Goal: Task Accomplishment & Management: Complete application form

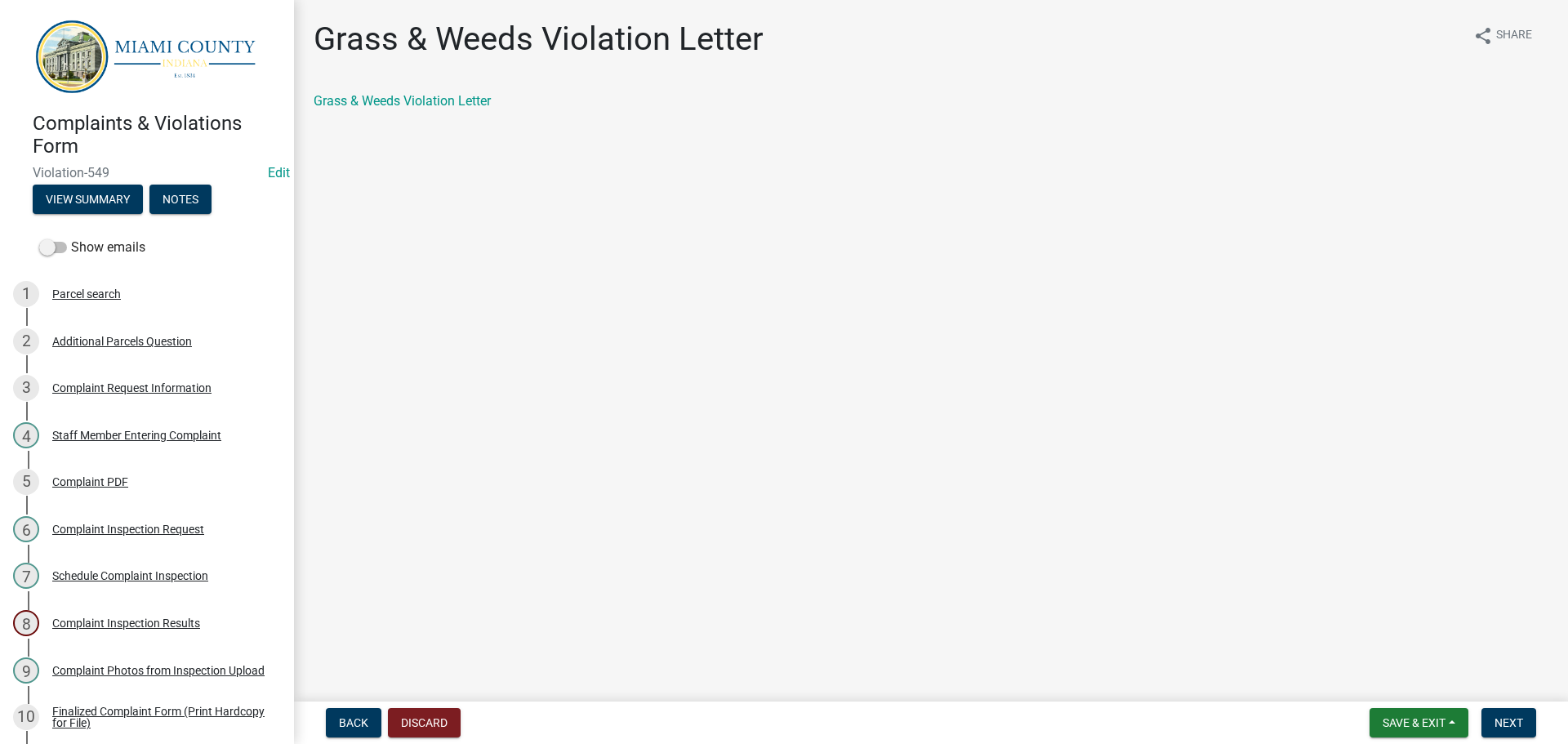
scroll to position [578, 0]
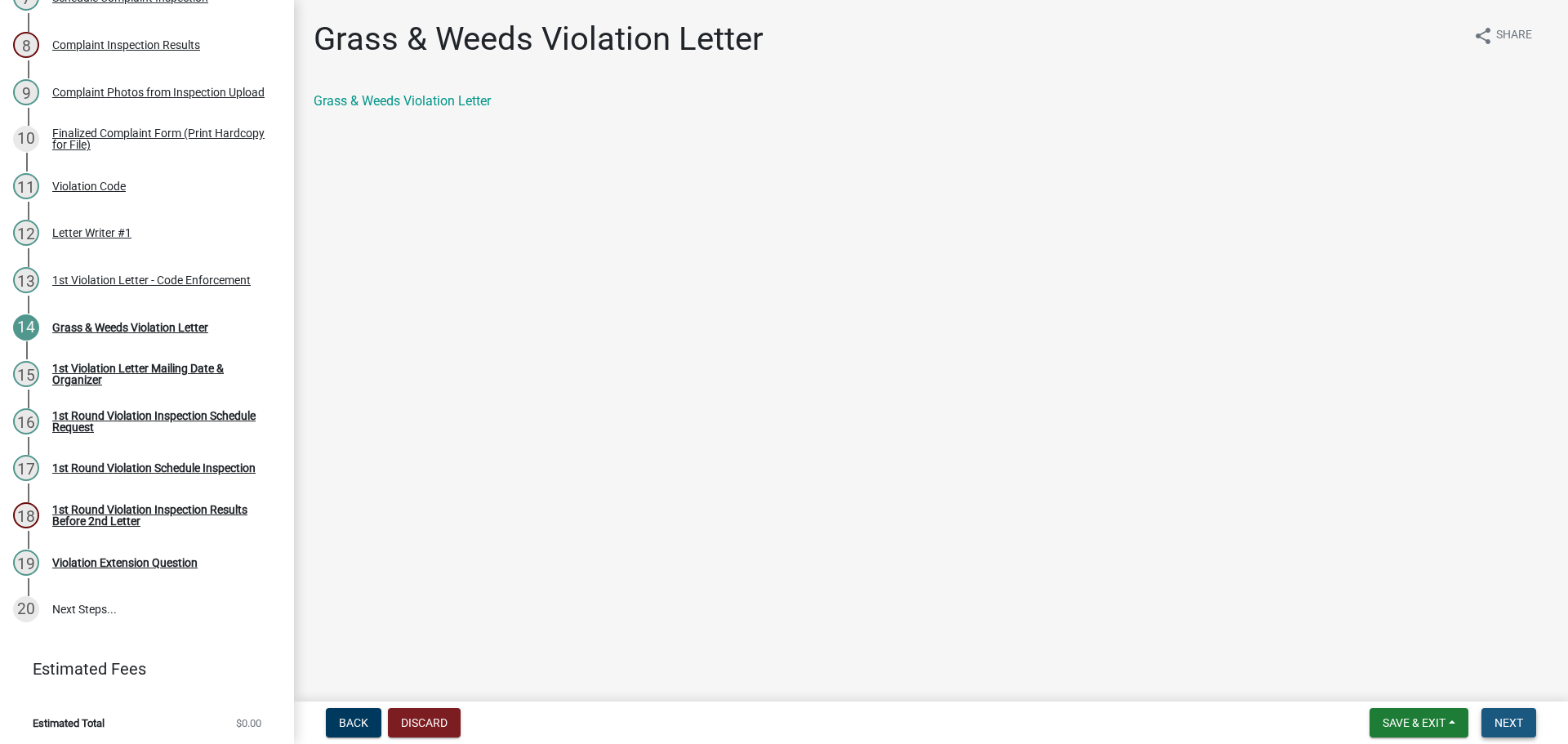
click at [1497, 723] on span "Next" at bounding box center [1508, 722] width 28 height 13
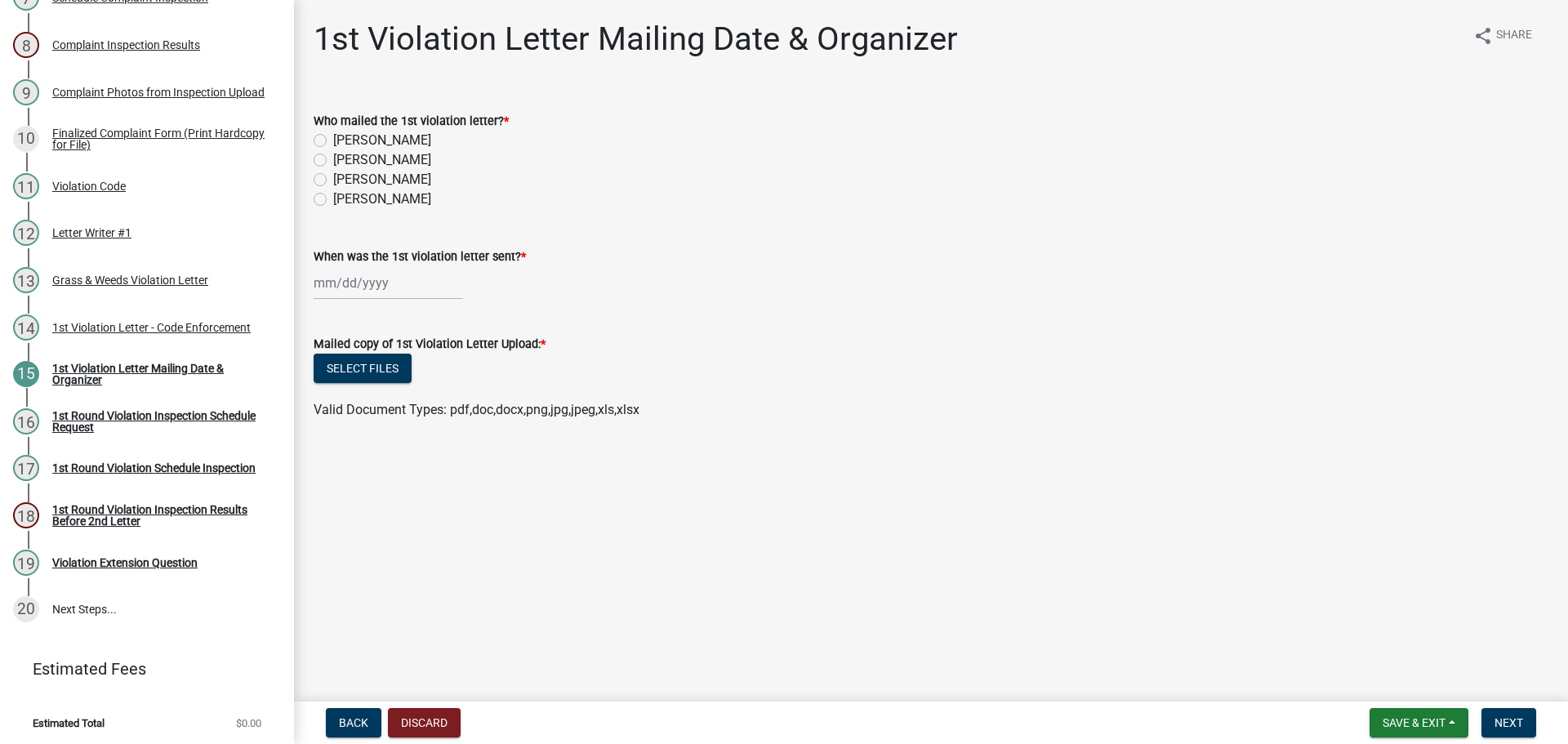
click at [334, 174] on label "[PERSON_NAME]" at bounding box center [382, 179] width 98 height 19
click at [334, 174] on input "[PERSON_NAME]" at bounding box center [339, 175] width 11 height 11
radio input "true"
click at [348, 271] on div at bounding box center [388, 283] width 150 height 33
select select "8"
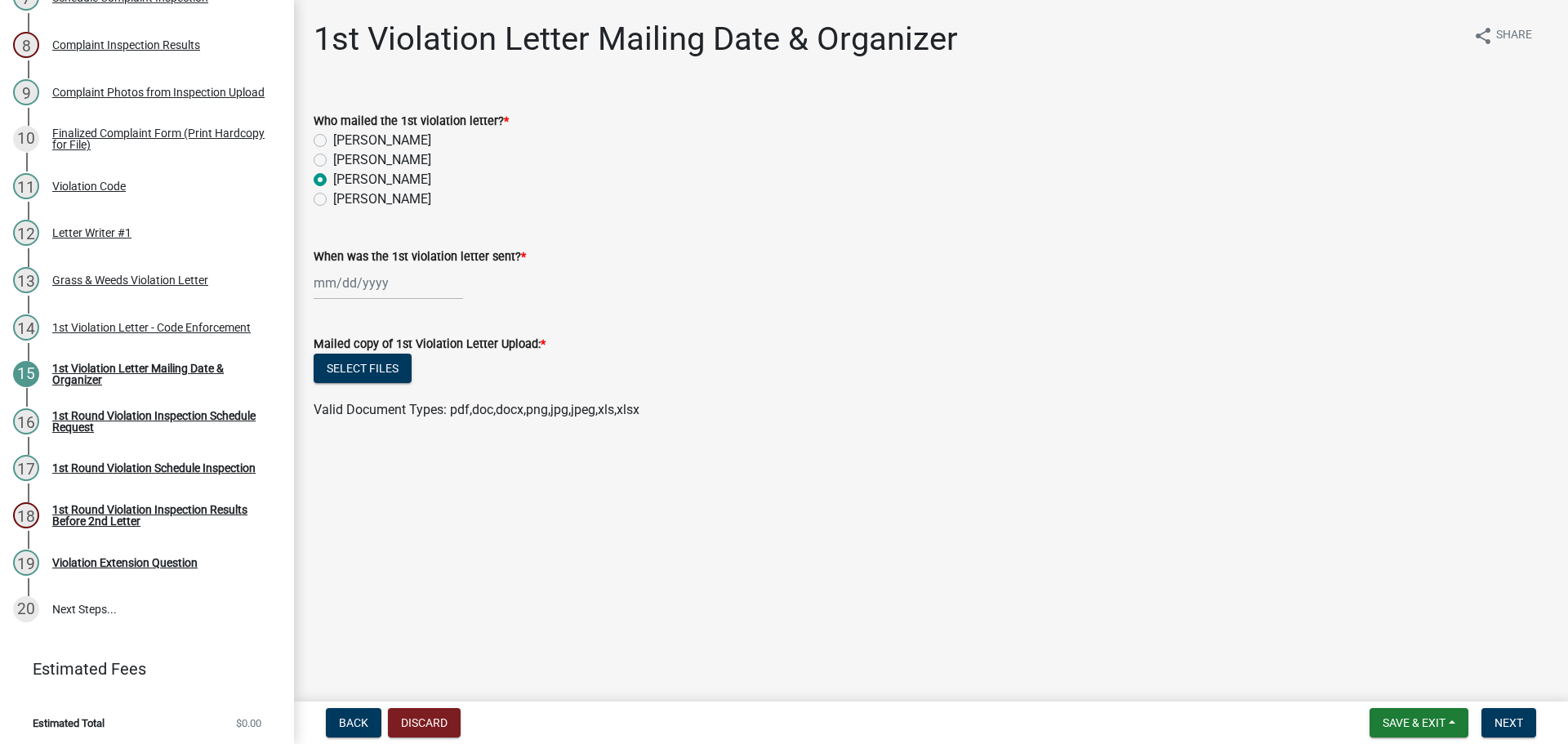
select select "2025"
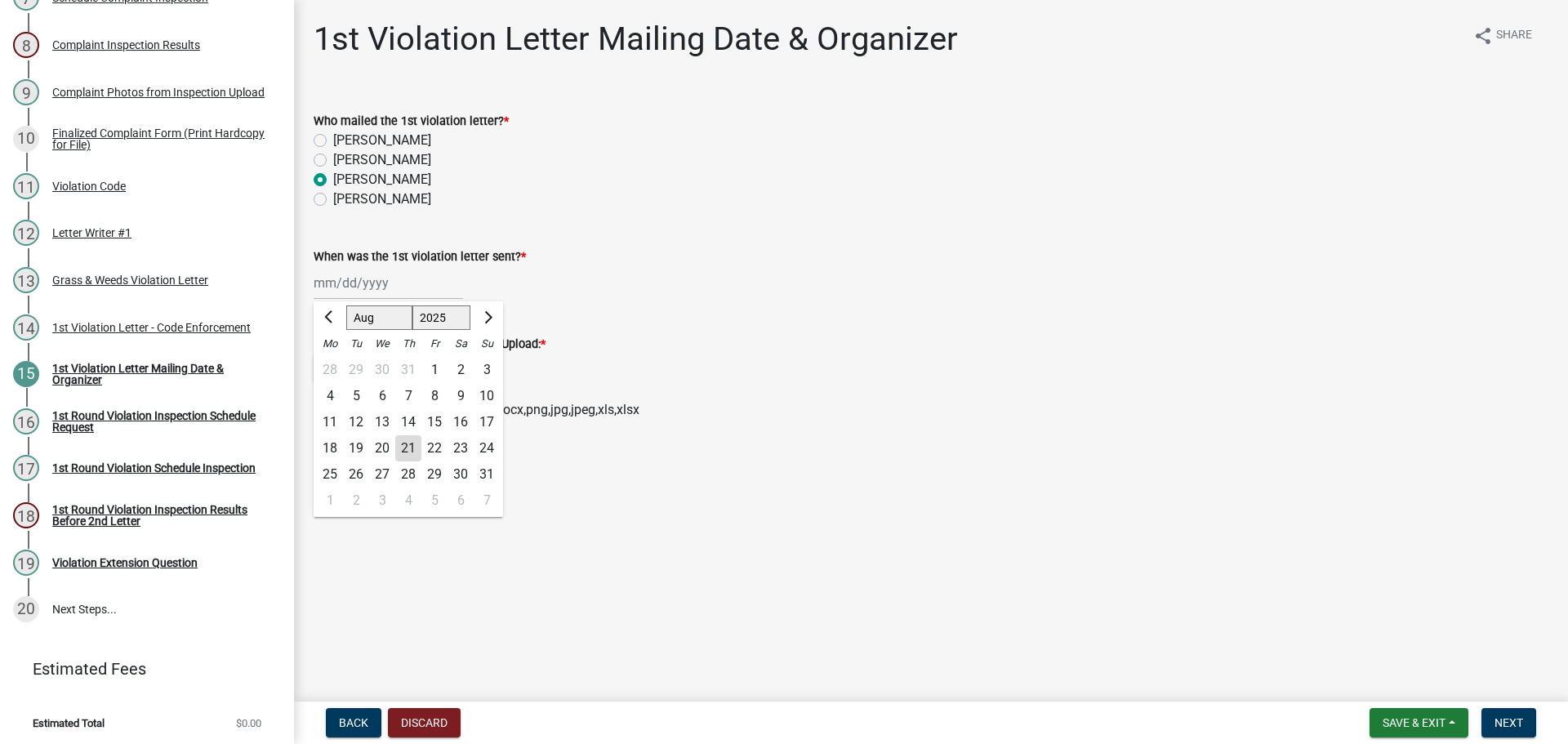
click at [411, 443] on div "21" at bounding box center [408, 448] width 26 height 26
type input "[DATE]"
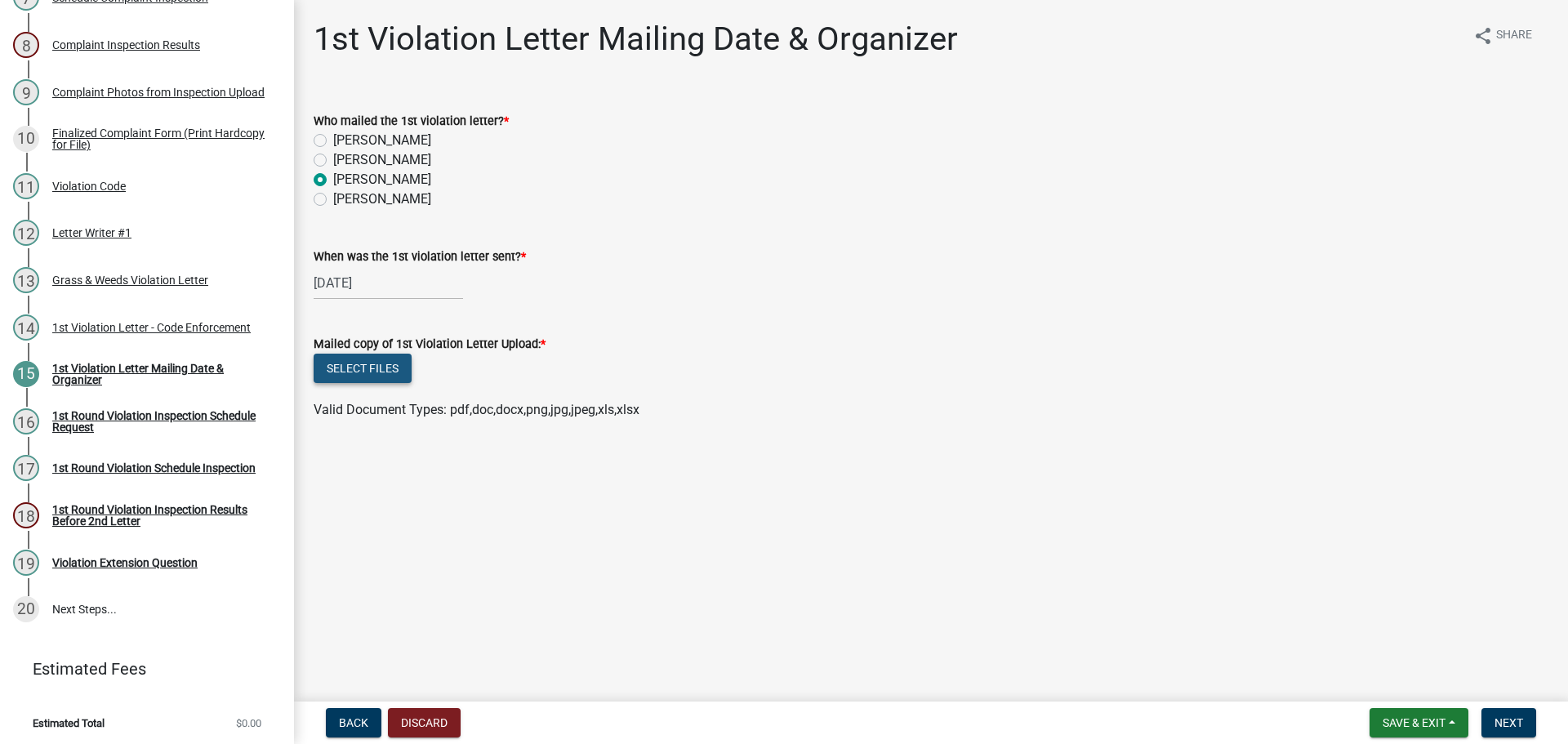
click at [348, 366] on button "Select files" at bounding box center [362, 368] width 98 height 29
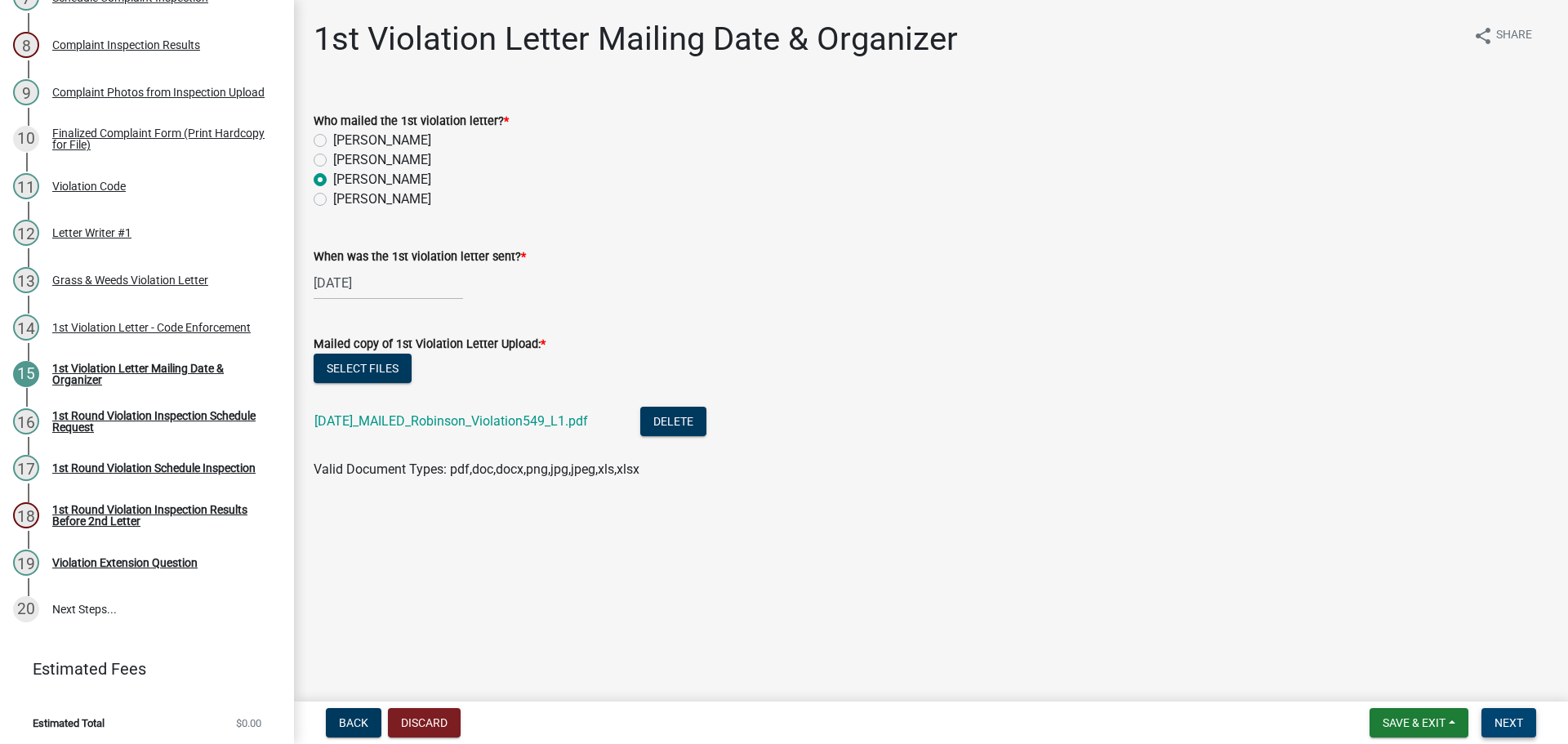
click at [1514, 724] on span "Next" at bounding box center [1508, 722] width 28 height 13
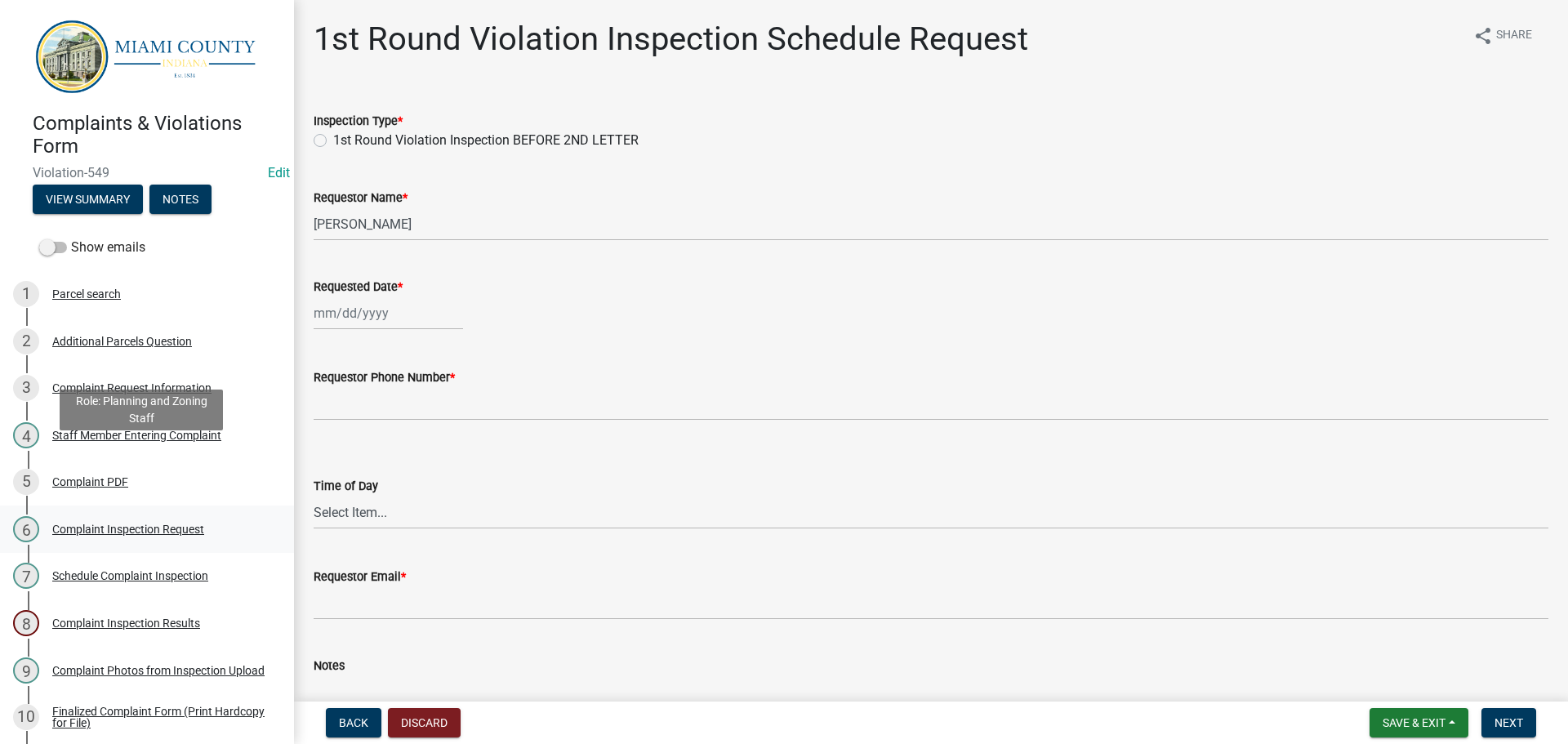
scroll to position [408, 0]
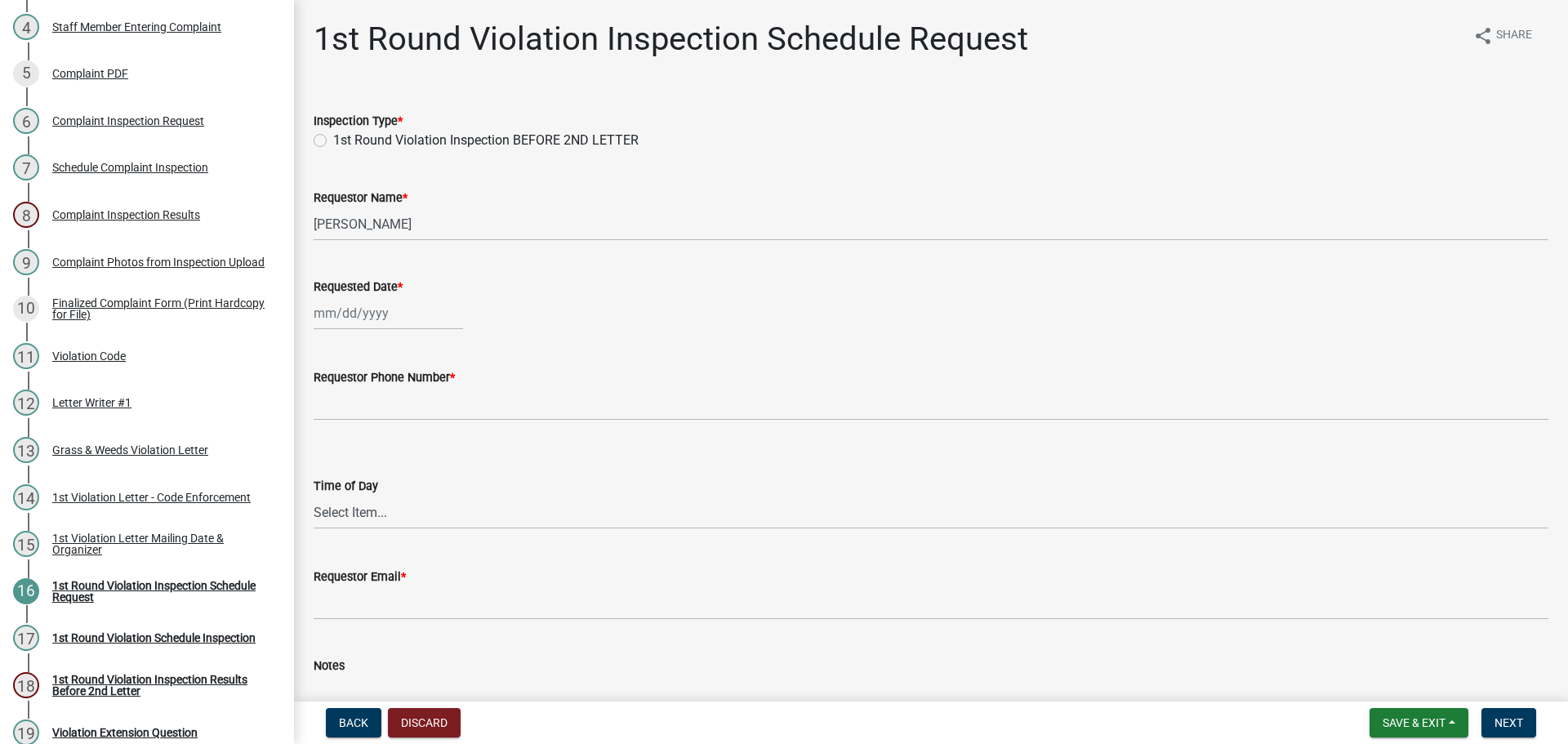
click at [334, 141] on label "1st Round Violation Inspection BEFORE 2ND LETTER" at bounding box center [486, 140] width 305 height 19
click at [334, 141] on input "1st Round Violation Inspection BEFORE 2ND LETTER" at bounding box center [339, 136] width 11 height 11
radio input "true"
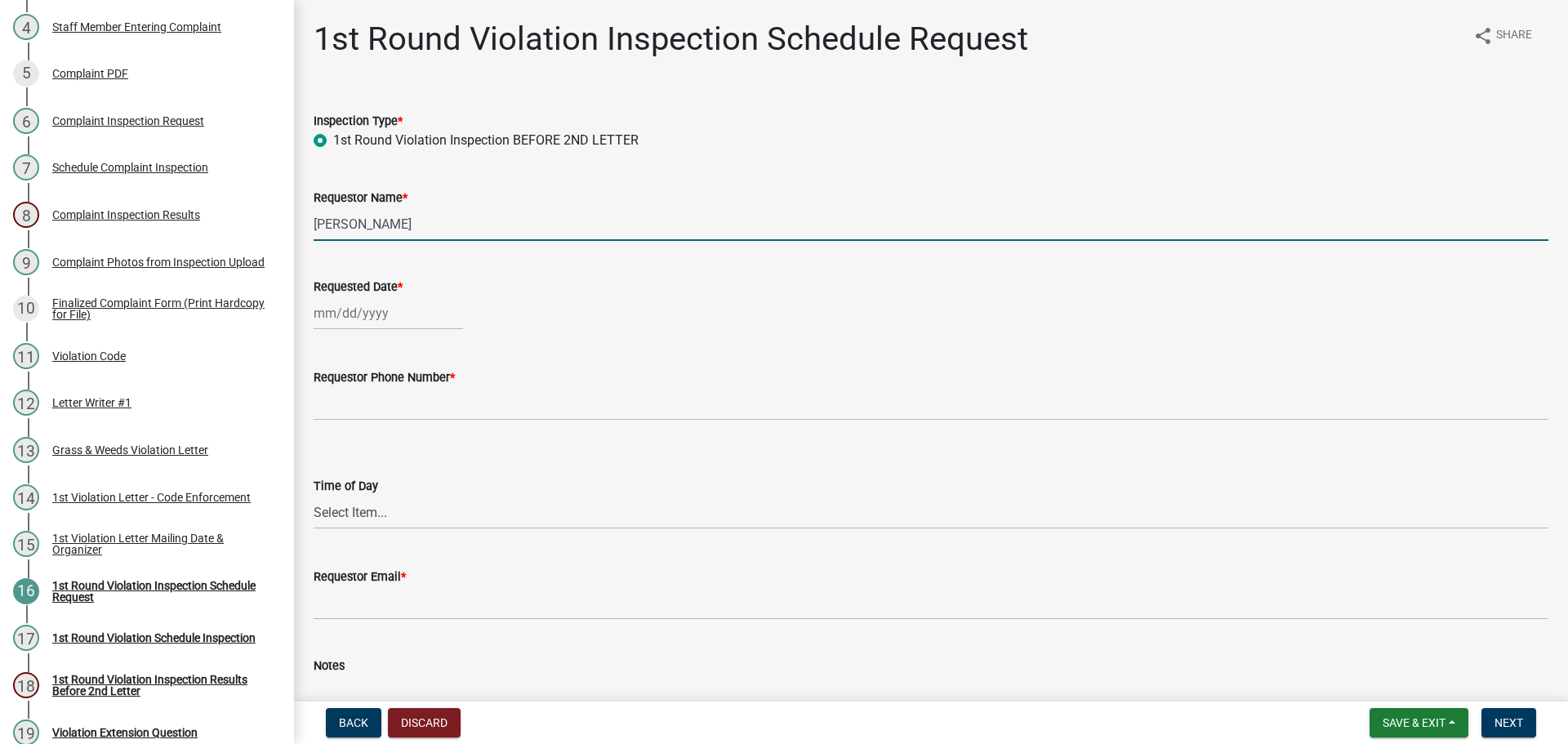
drag, startPoint x: 437, startPoint y: 216, endPoint x: 310, endPoint y: 221, distance: 127.1
click at [310, 221] on div "Requestor Name * [PERSON_NAME]" at bounding box center [931, 203] width 1259 height 76
type input "[PERSON_NAME]"
select select "8"
select select "2025"
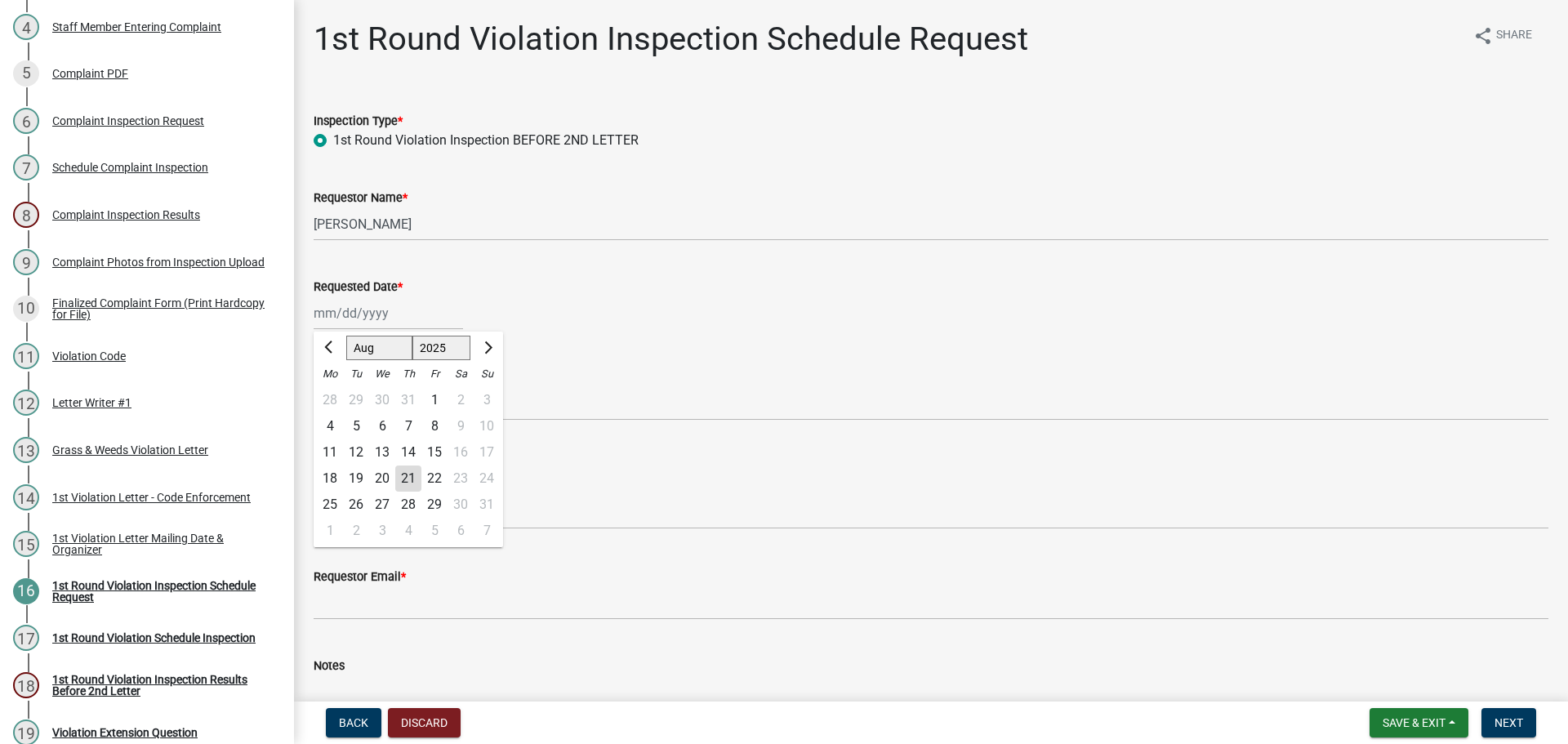
click at [357, 308] on div "[PERSON_NAME] Feb Mar Apr [PERSON_NAME][DATE] Oct Nov [DATE] 1526 1527 1528 152…" at bounding box center [388, 313] width 150 height 33
click at [350, 476] on div "19" at bounding box center [356, 479] width 26 height 26
type input "[DATE]"
click at [382, 307] on div "[DATE]" at bounding box center [388, 313] width 150 height 33
select select "8"
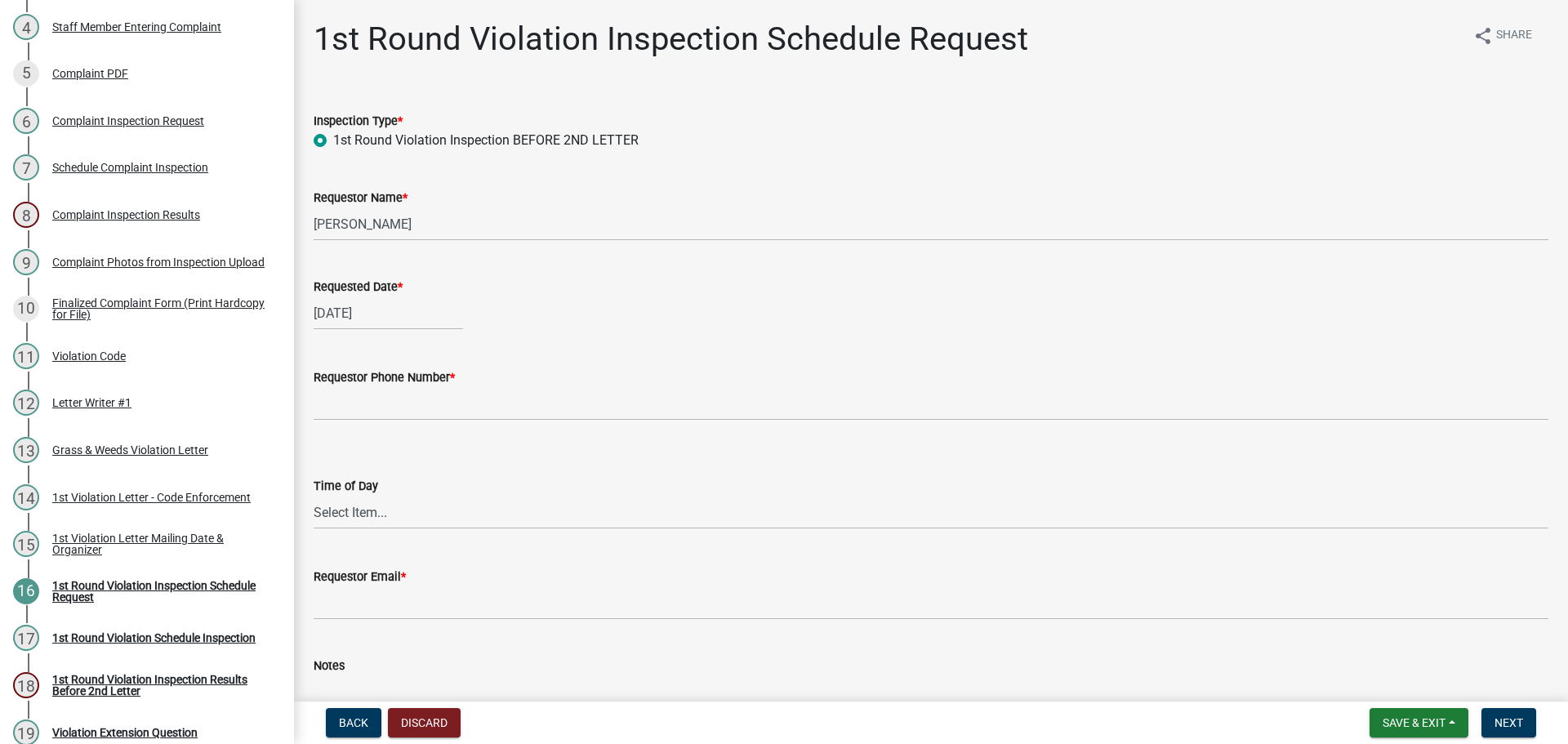
select select "2025"
click at [438, 506] on div "29" at bounding box center [435, 504] width 26 height 26
type input "[DATE]"
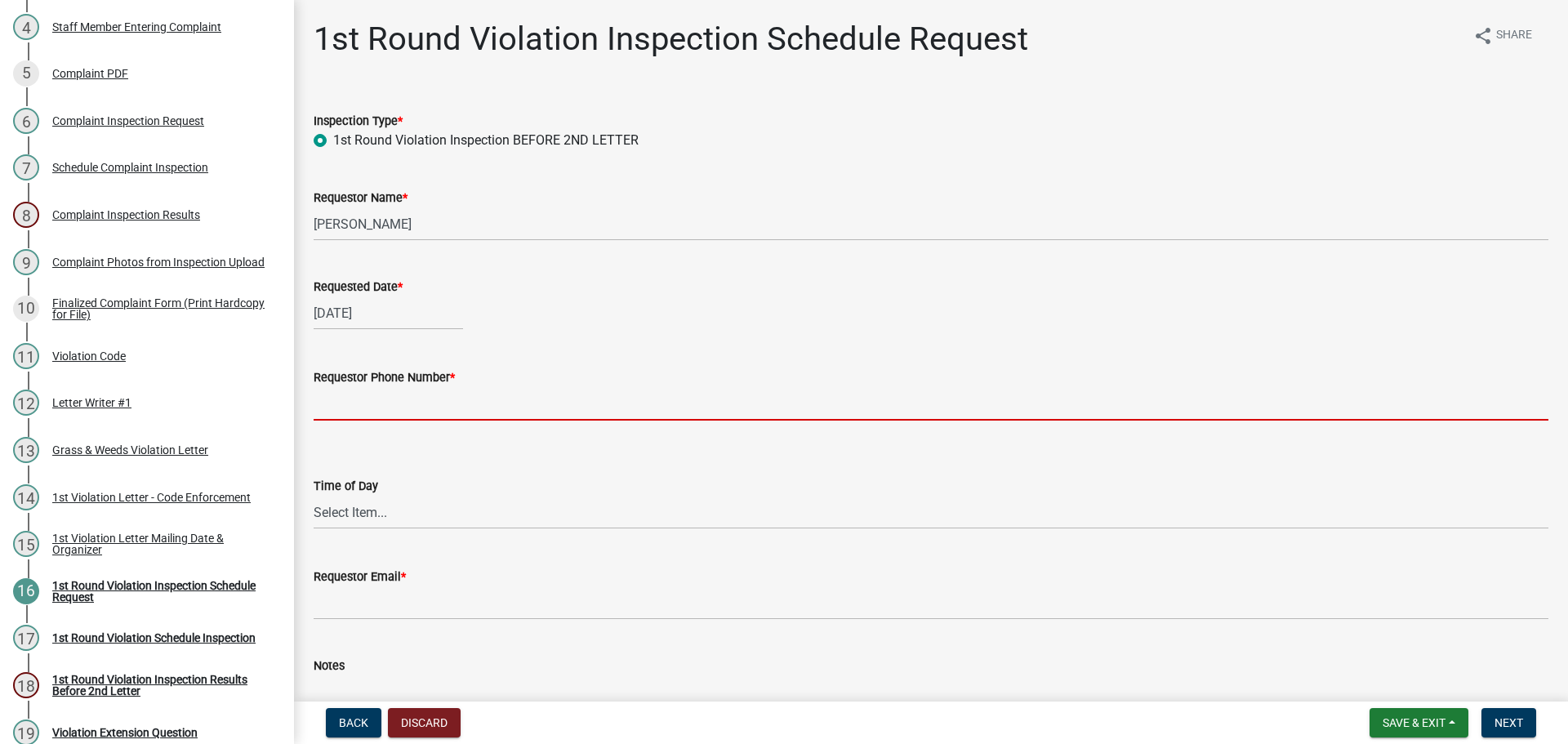
click at [403, 409] on input "Requestor Phone Number *" at bounding box center [931, 403] width 1235 height 33
type input "000-000-0000"
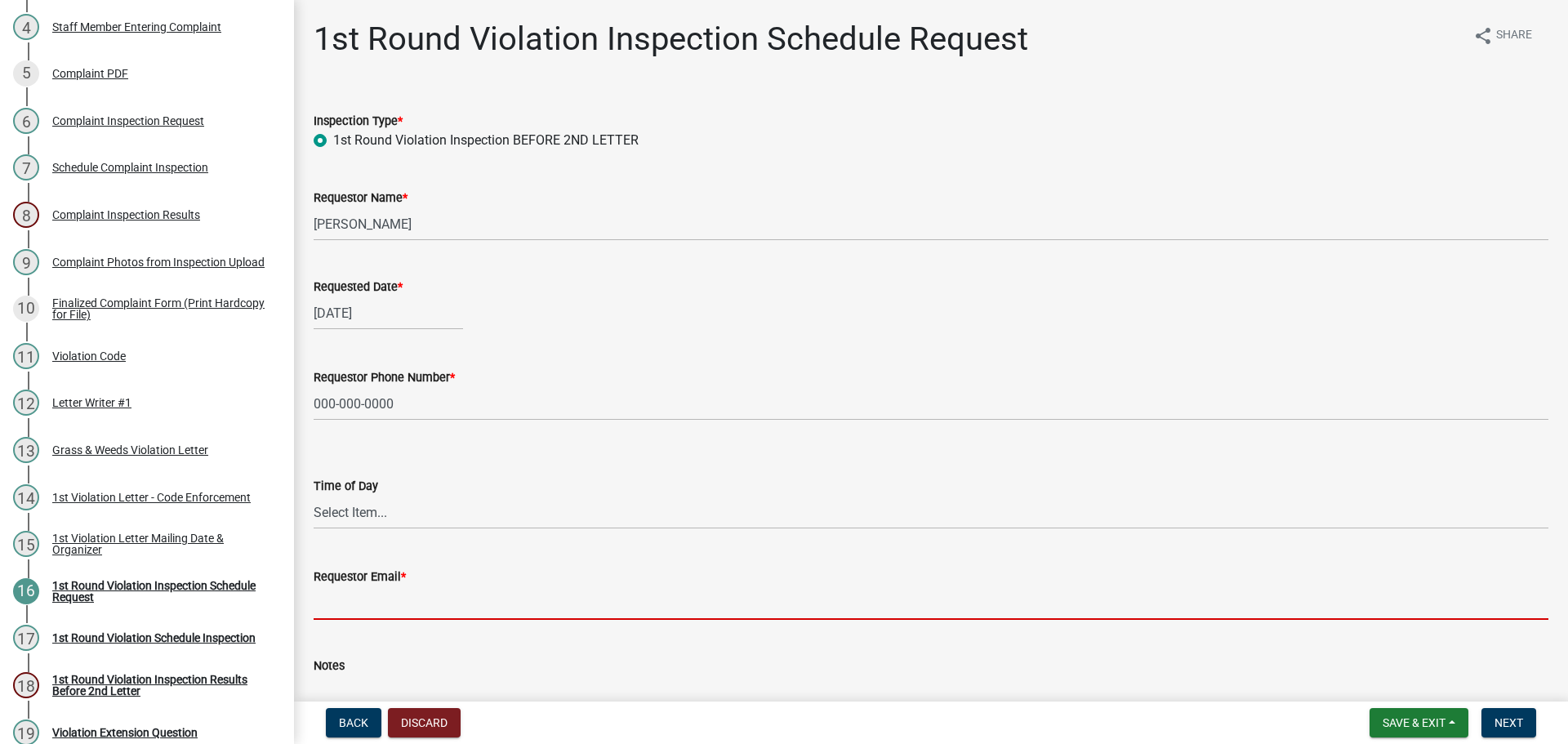
click at [397, 593] on input "Requestor Email *" at bounding box center [931, 603] width 1235 height 33
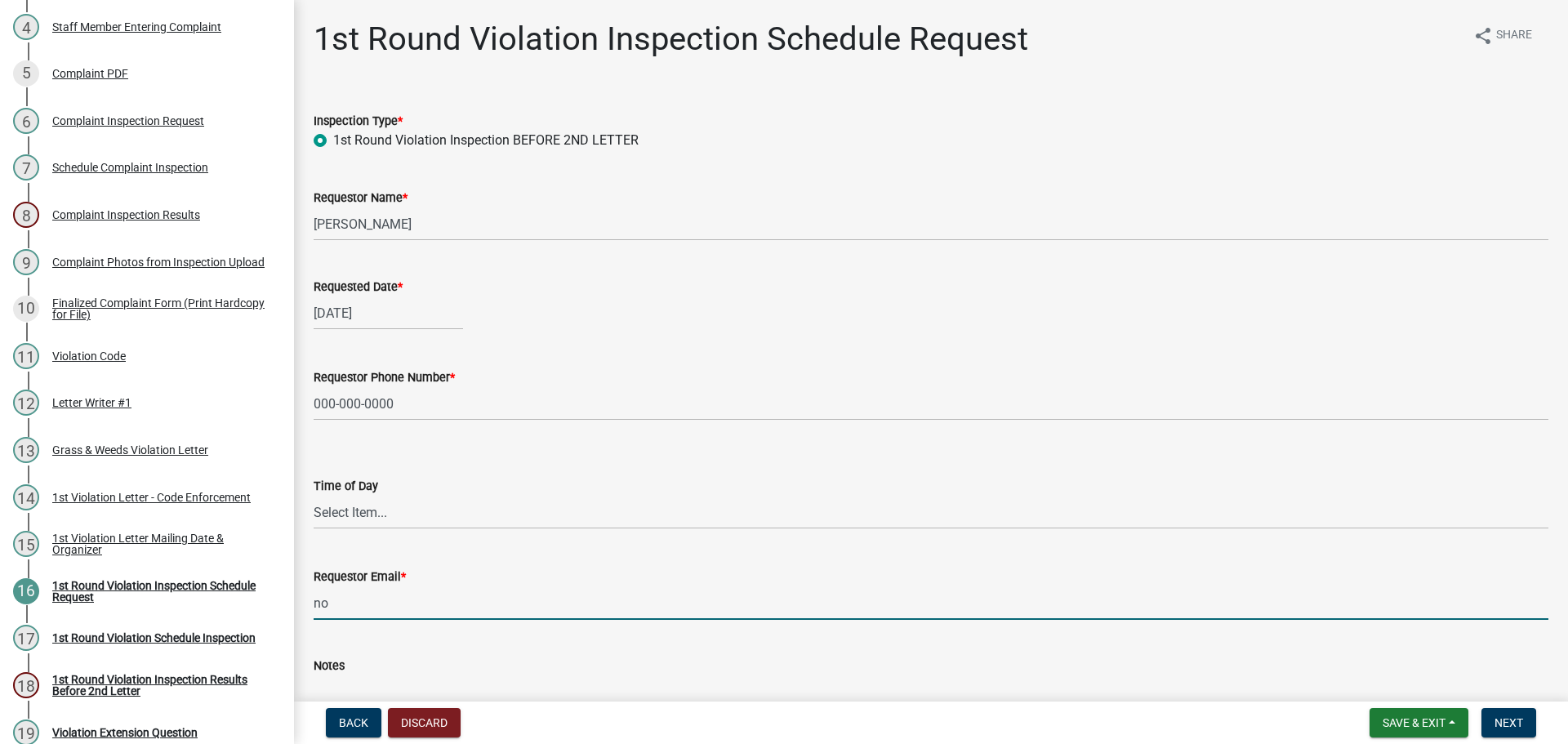
type input "[EMAIL_ADDRESS][DOMAIN_NAME]"
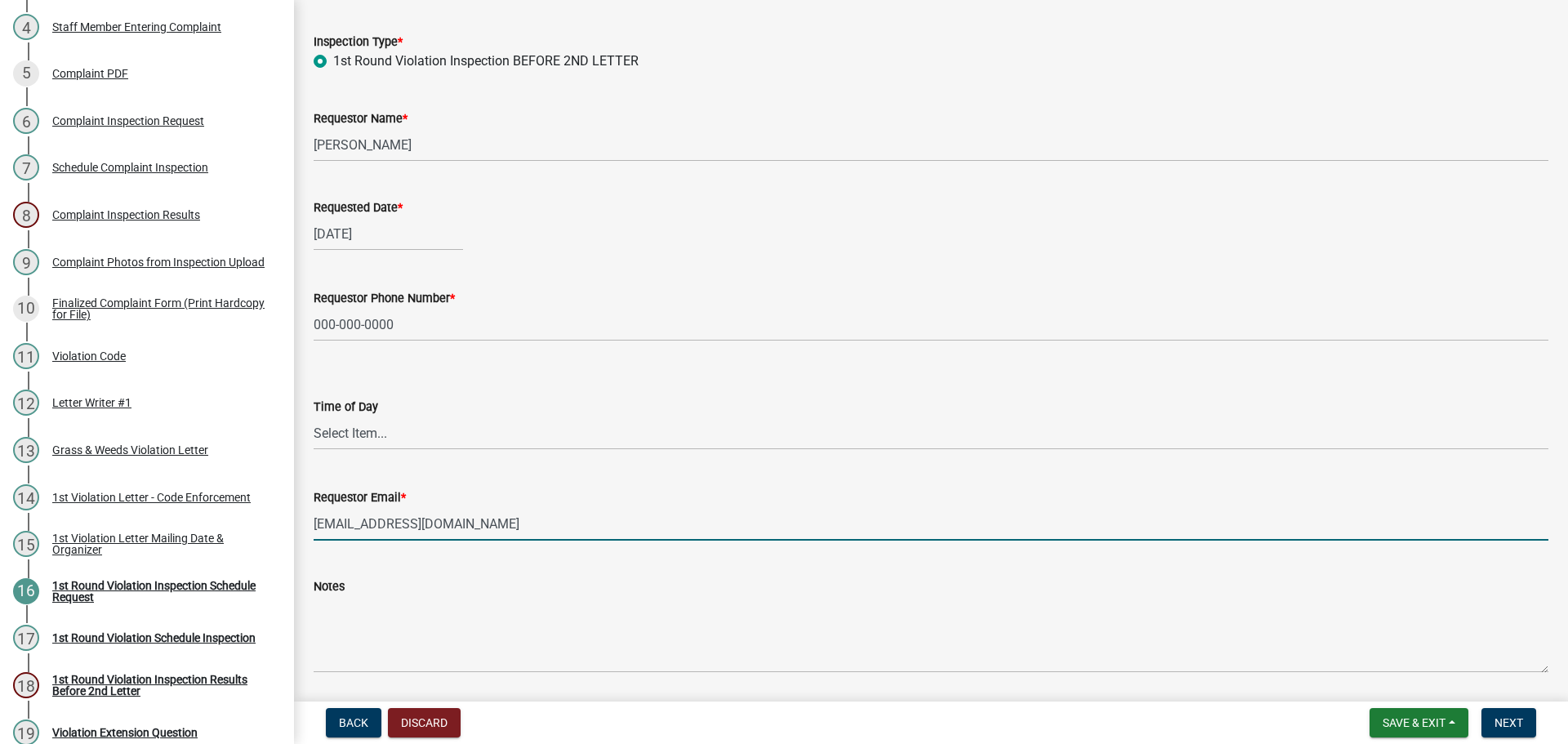
scroll to position [134, 0]
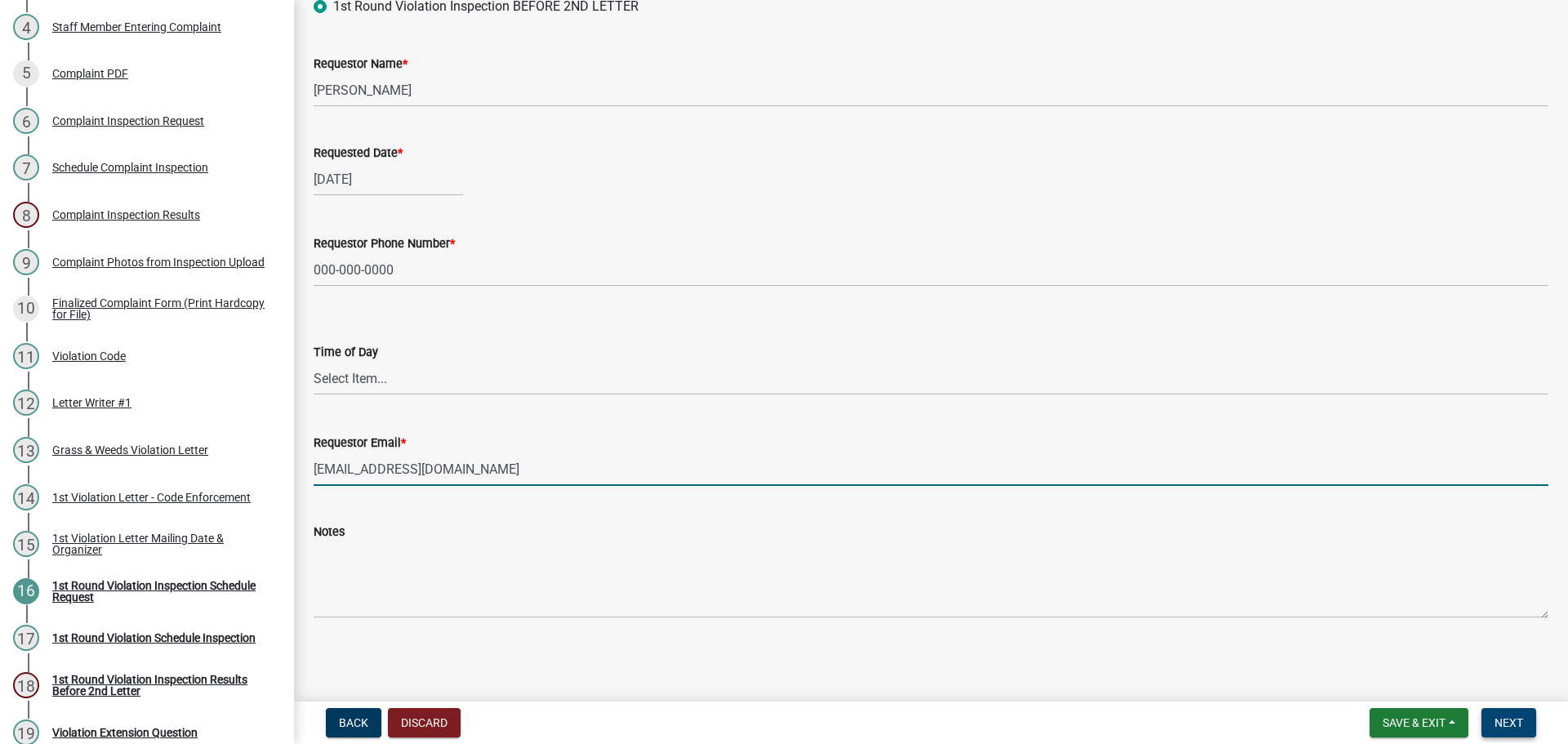
click at [1533, 727] on button "Next" at bounding box center [1509, 722] width 55 height 29
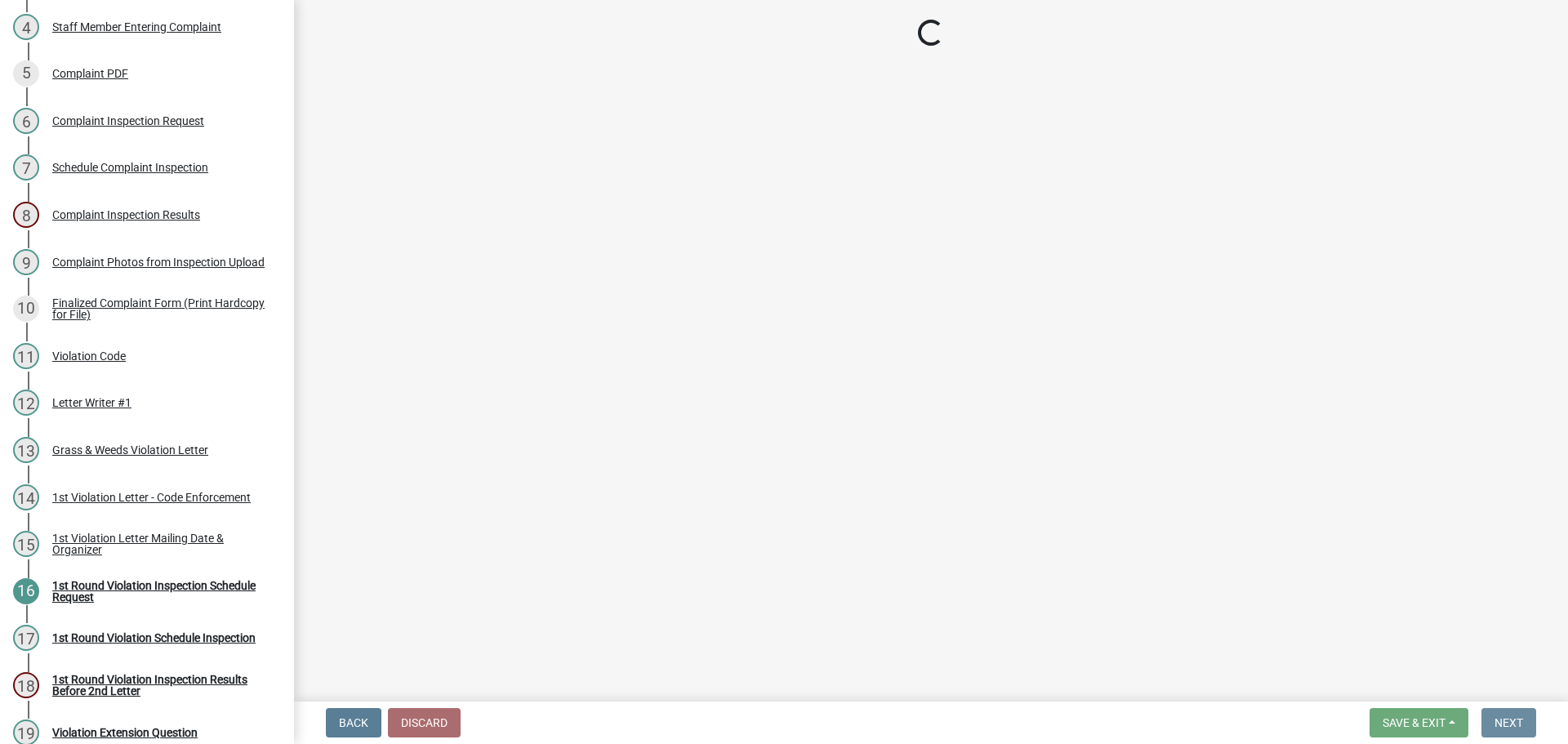
scroll to position [0, 0]
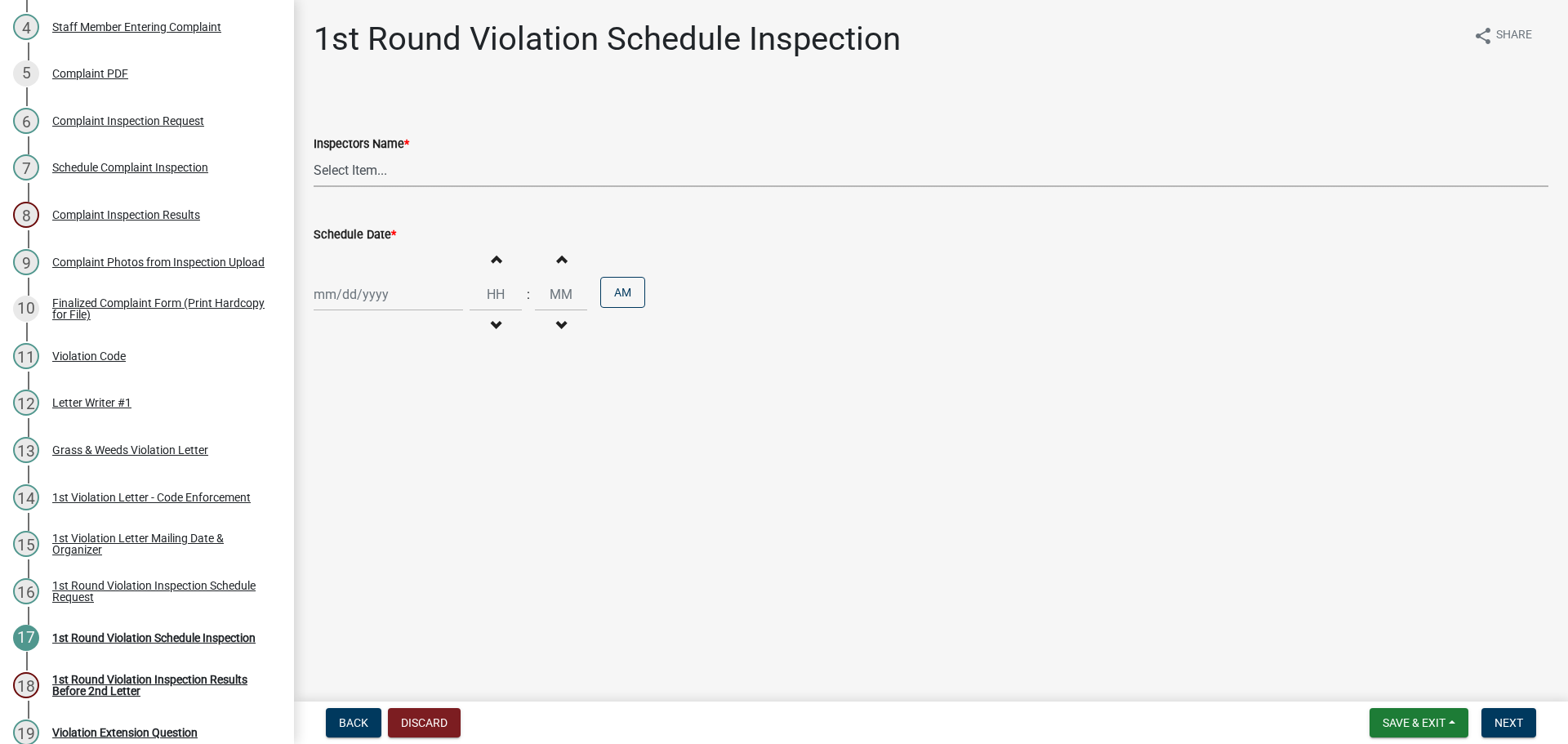
drag, startPoint x: 349, startPoint y: 173, endPoint x: 365, endPoint y: 183, distance: 18.9
click at [349, 173] on select "Select Item... bmthomas ([PERSON_NAME]) croser ([PERSON_NAME]) [PERSON_NAME] ([…" at bounding box center [931, 170] width 1235 height 33
select select "0324ce59-dc13-463c-88f6-21718b6e040a"
click at [313, 153] on select "Select Item... bmthomas ([PERSON_NAME]) croser ([PERSON_NAME]) [PERSON_NAME] ([…" at bounding box center [931, 170] width 1235 height 33
click at [401, 292] on div at bounding box center [388, 294] width 150 height 33
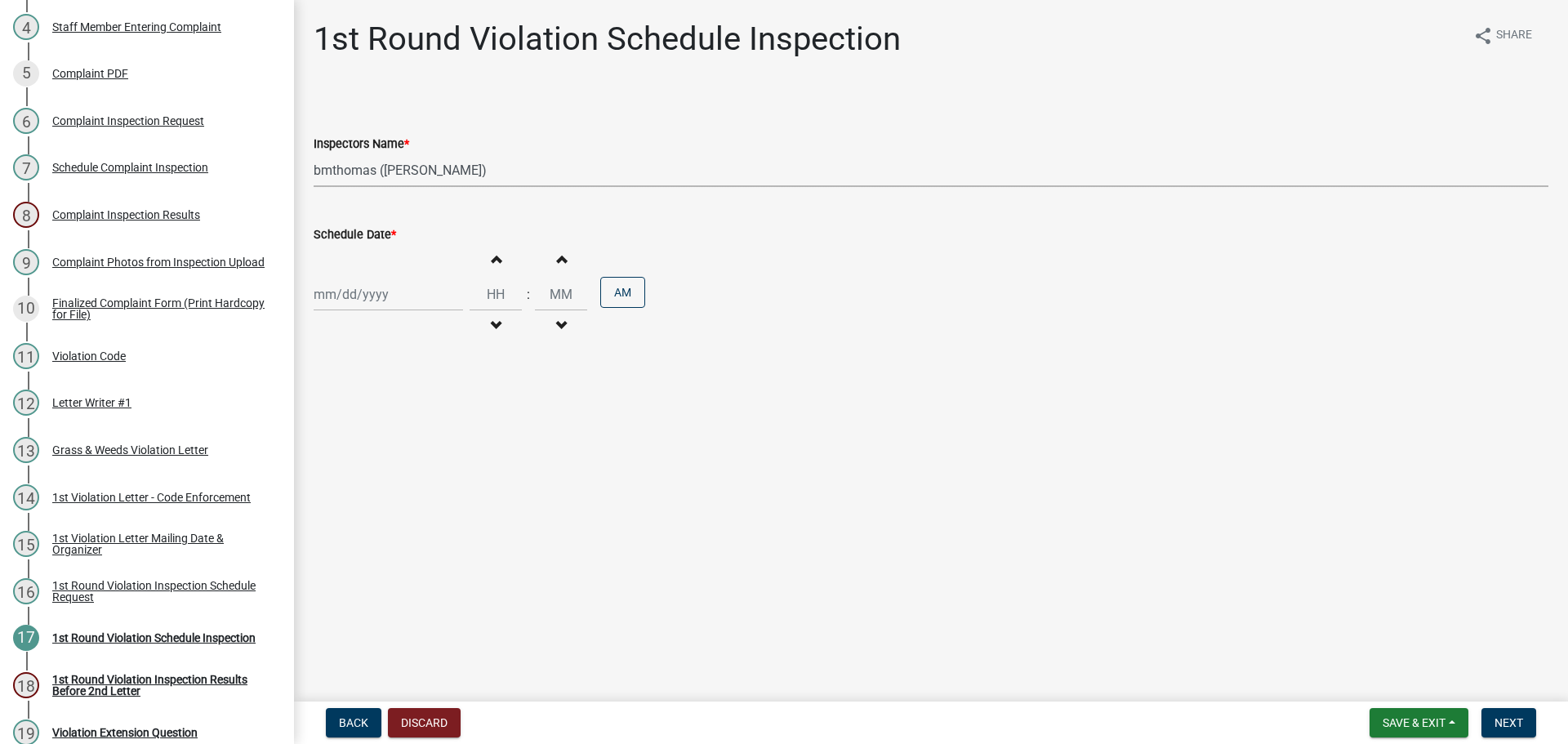
select select "8"
select select "2025"
click at [432, 490] on div "29" at bounding box center [435, 486] width 26 height 26
type input "[DATE]"
click at [557, 261] on span "button" at bounding box center [561, 259] width 8 height 13
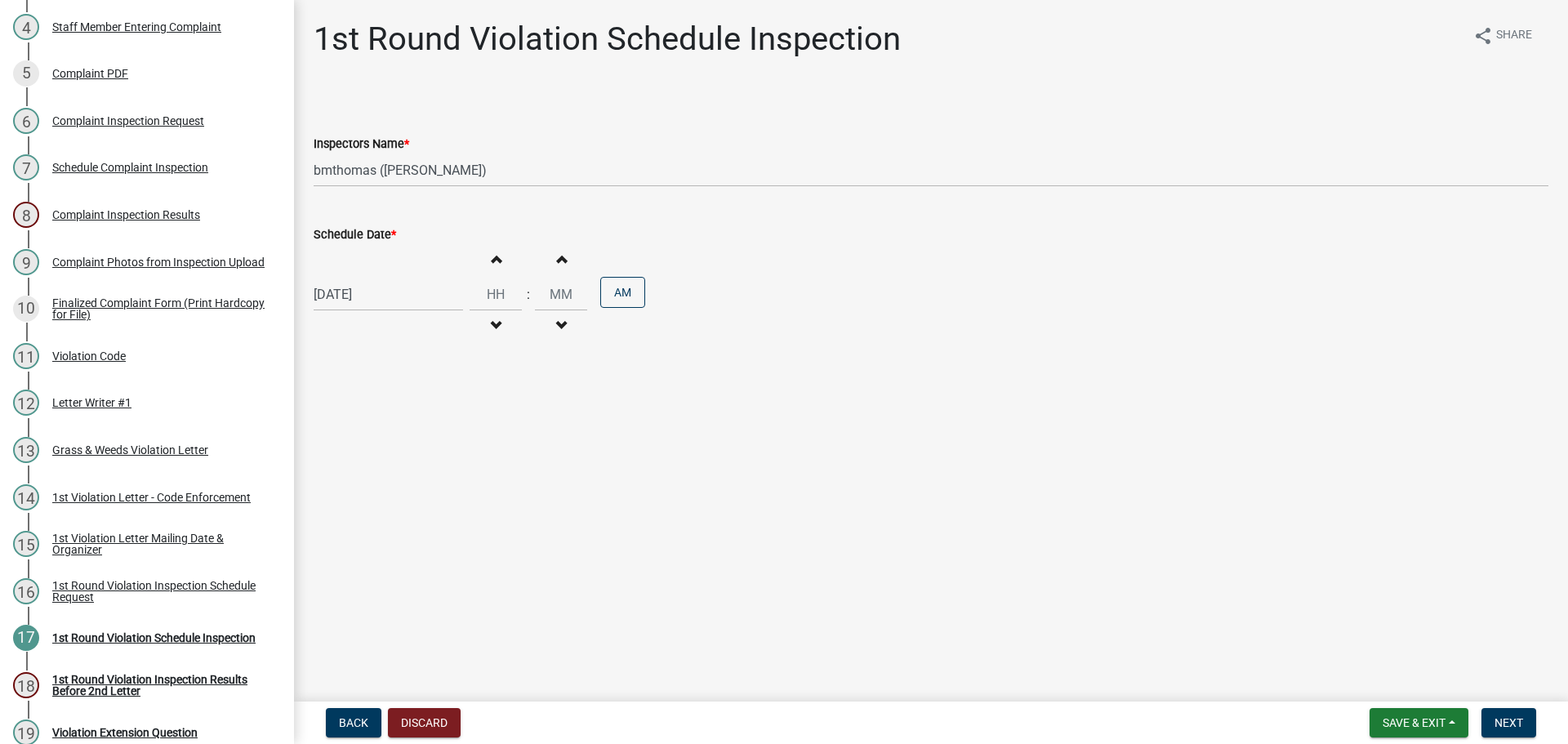
type input "12"
type input "01"
click at [1508, 729] on button "Next" at bounding box center [1509, 722] width 55 height 29
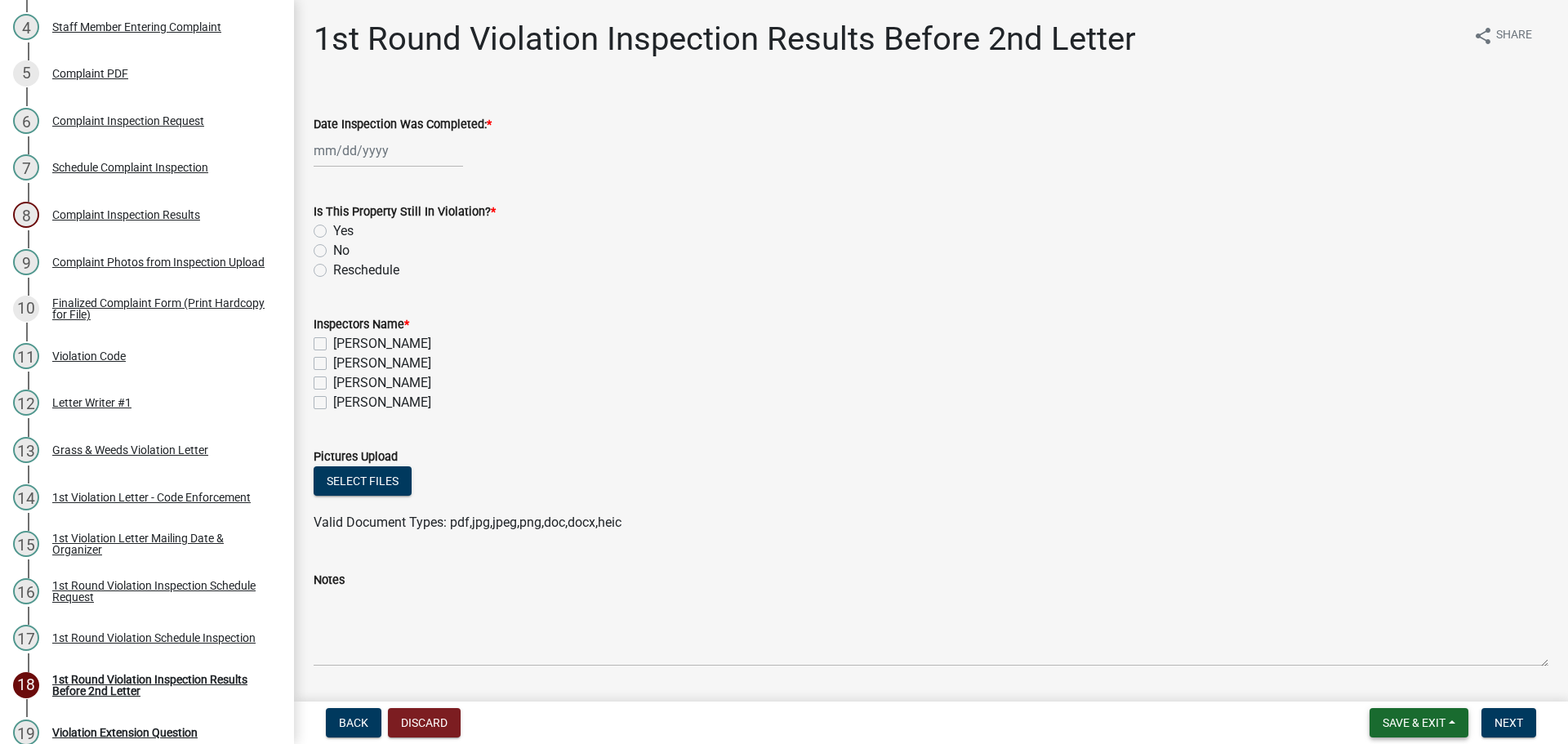
click at [1401, 732] on button "Save & Exit" at bounding box center [1419, 722] width 99 height 29
click at [1383, 680] on button "Save & Exit" at bounding box center [1403, 680] width 131 height 39
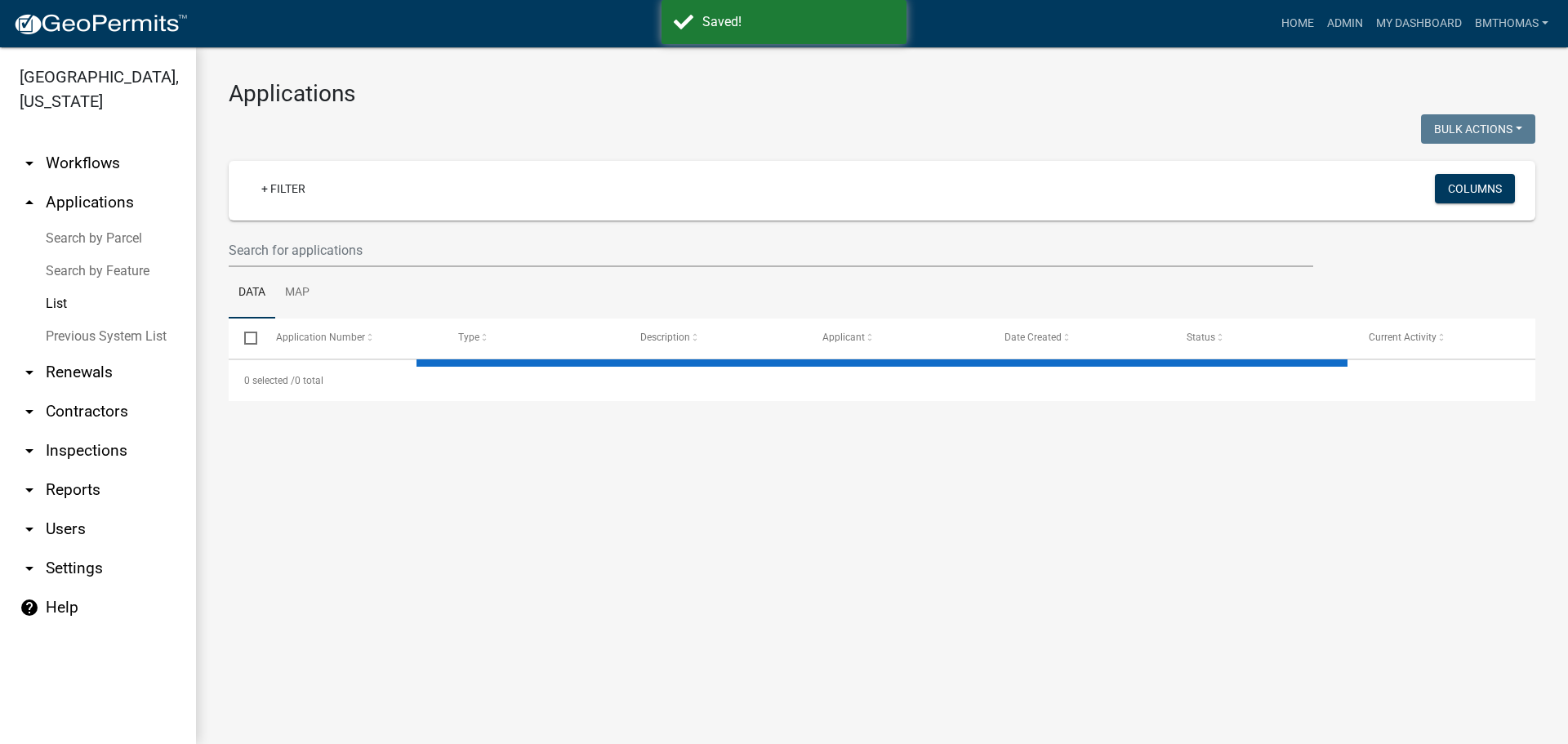
select select "3: 100"
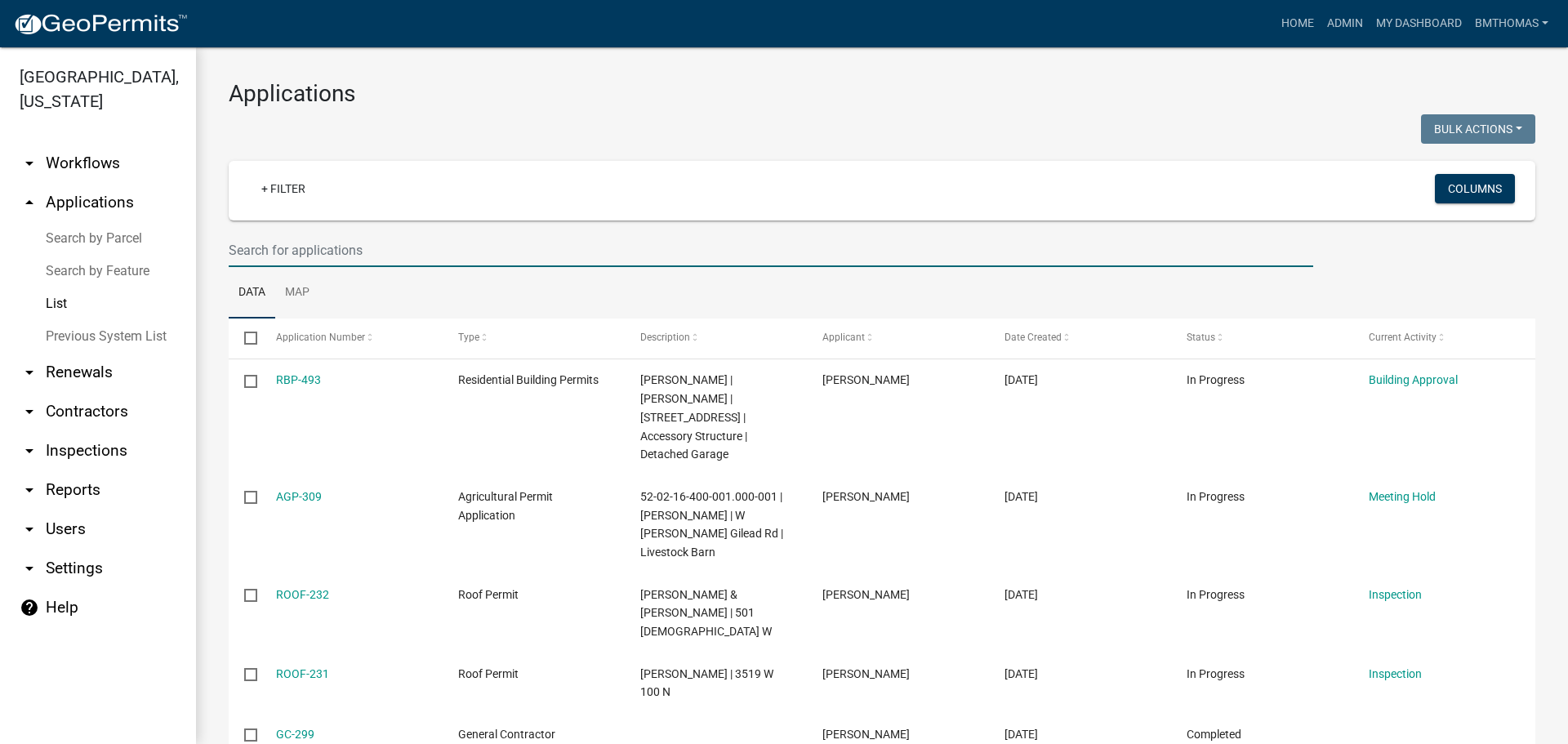
click at [321, 233] on input "text" at bounding box center [771, 250] width 1085 height 33
click at [96, 431] on link "arrow_drop_down Inspections" at bounding box center [97, 450] width 196 height 39
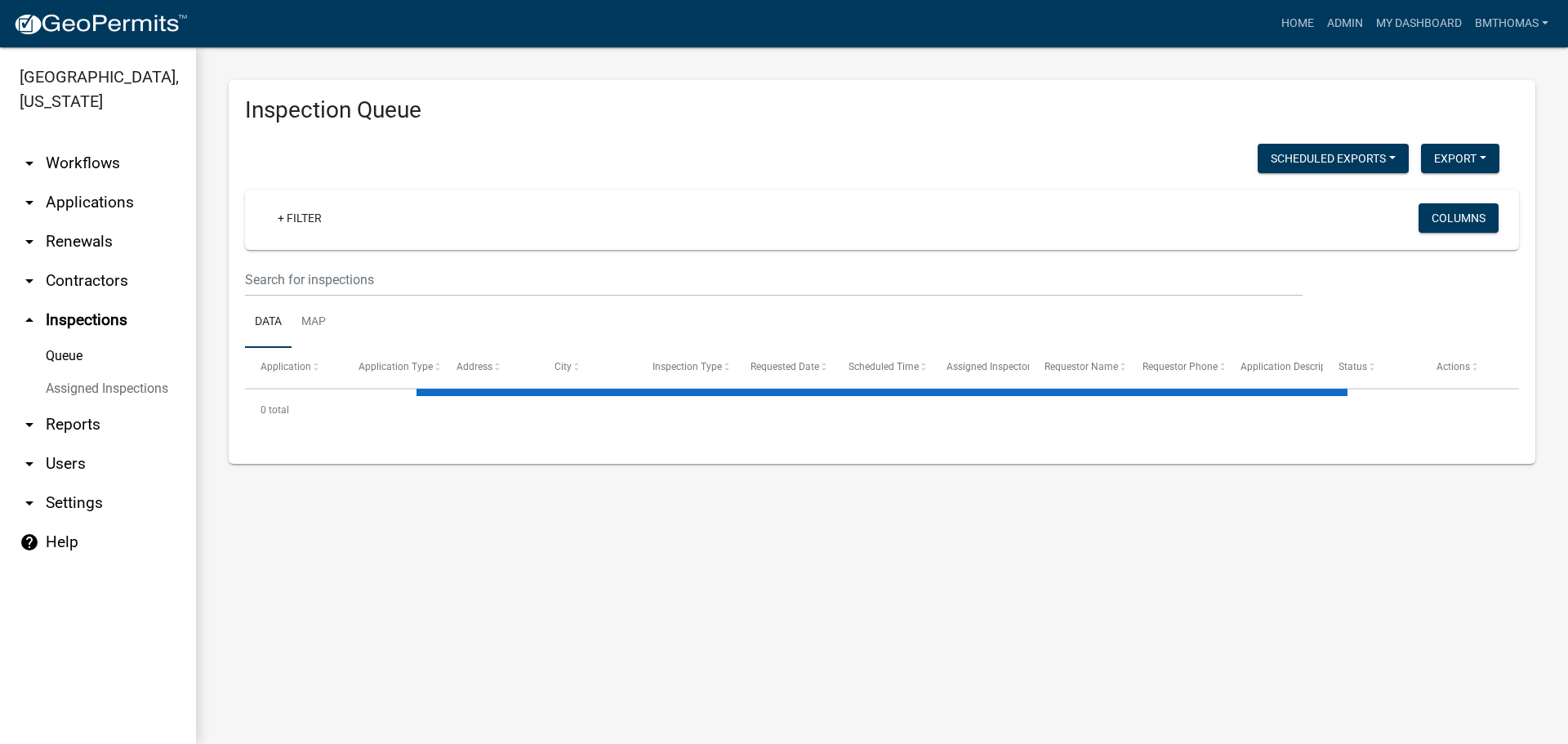
click at [112, 372] on link "Assigned Inspections" at bounding box center [97, 389] width 196 height 33
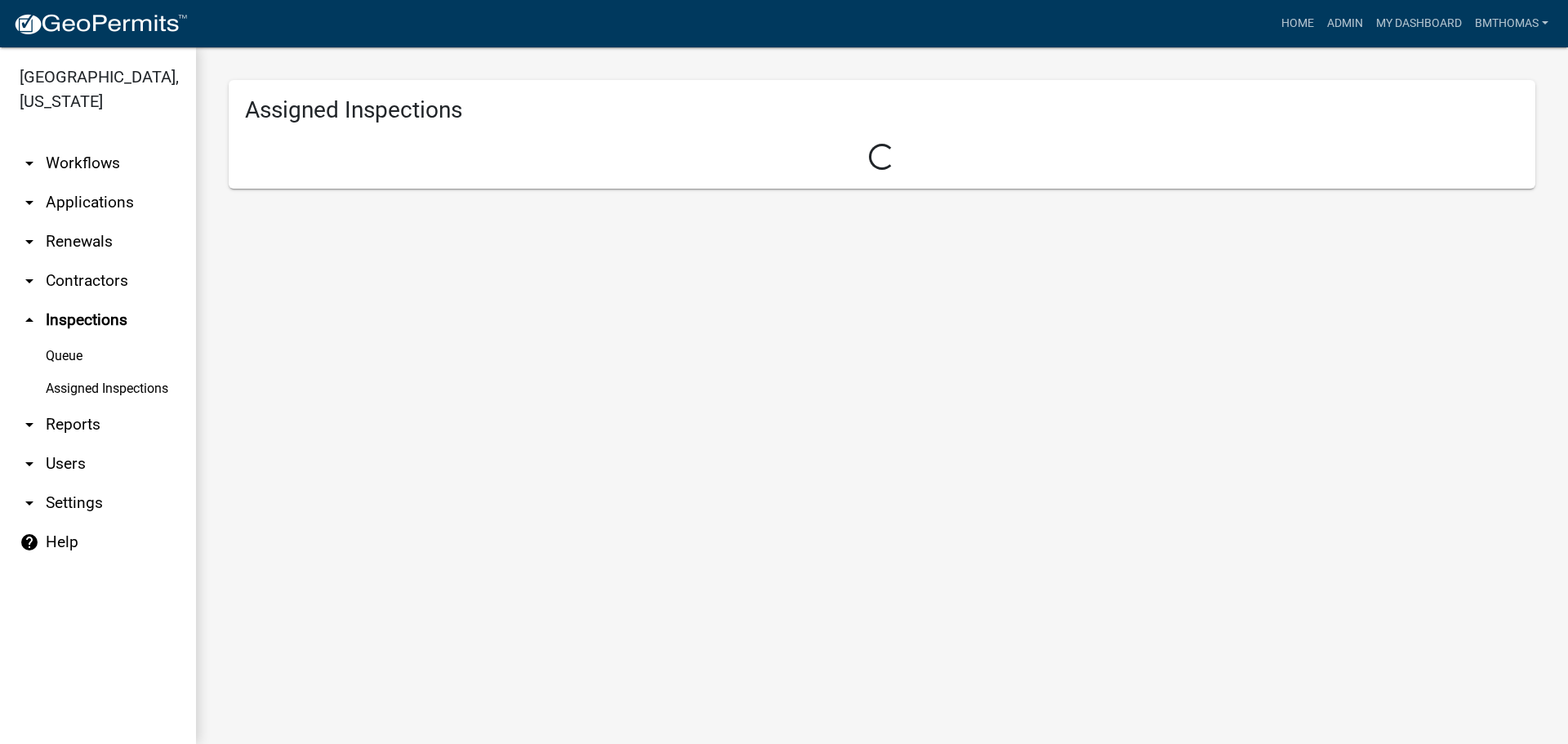
click at [130, 372] on link "Assigned Inspections" at bounding box center [97, 389] width 196 height 33
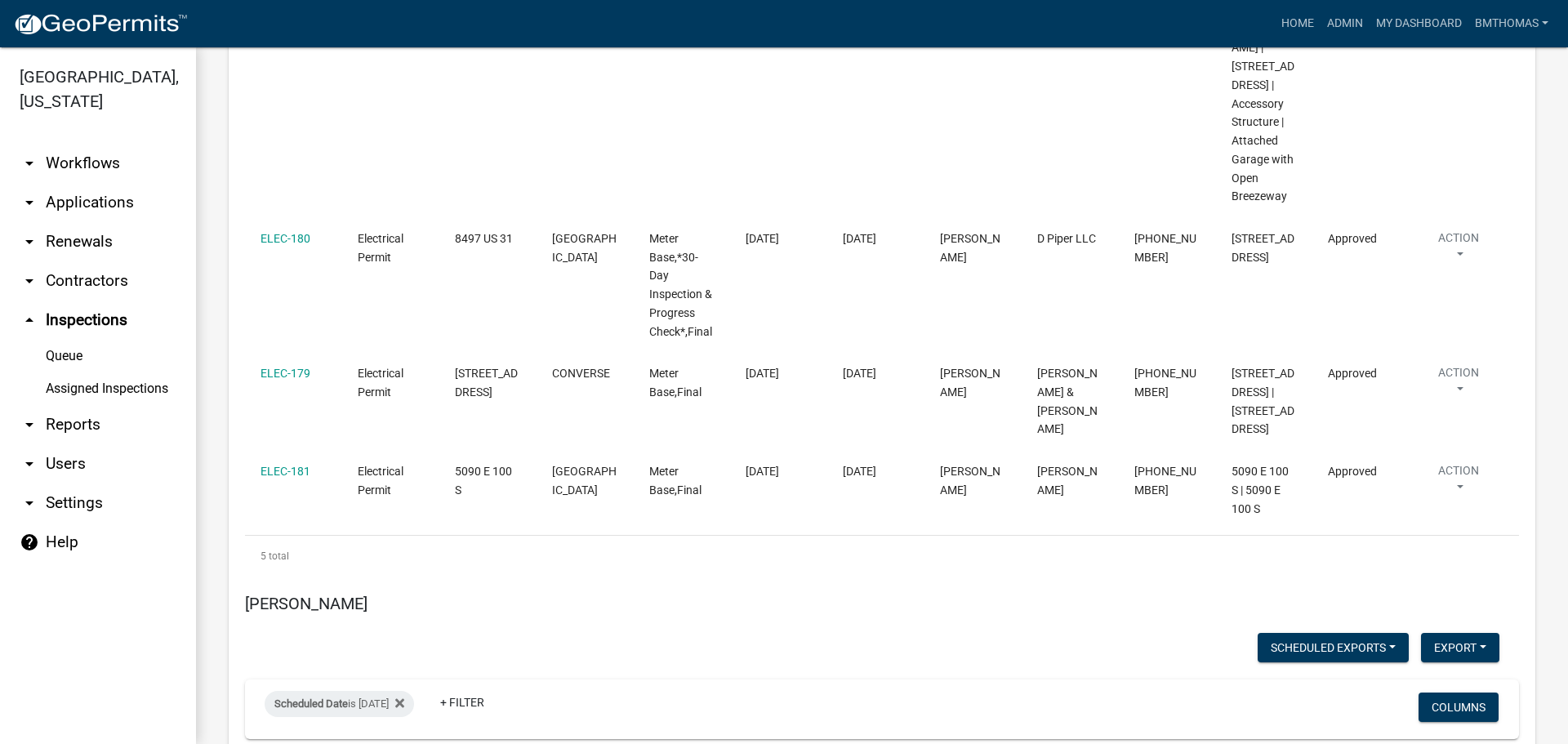
scroll to position [10513, 0]
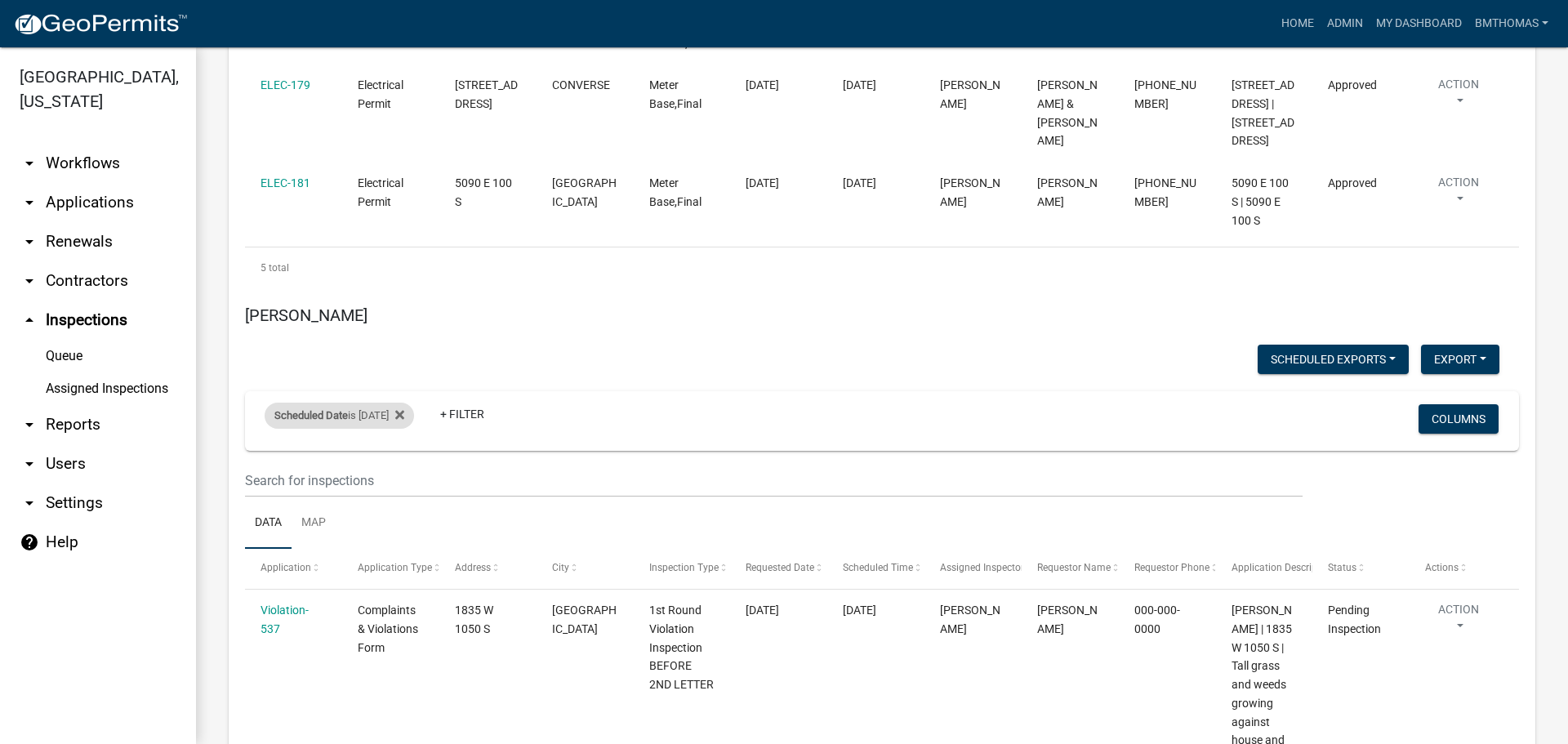
click at [338, 409] on span "Scheduled Date" at bounding box center [312, 414] width 74 height 12
click at [397, 288] on input "[DATE]" at bounding box center [354, 291] width 114 height 33
type input "[DATE]"
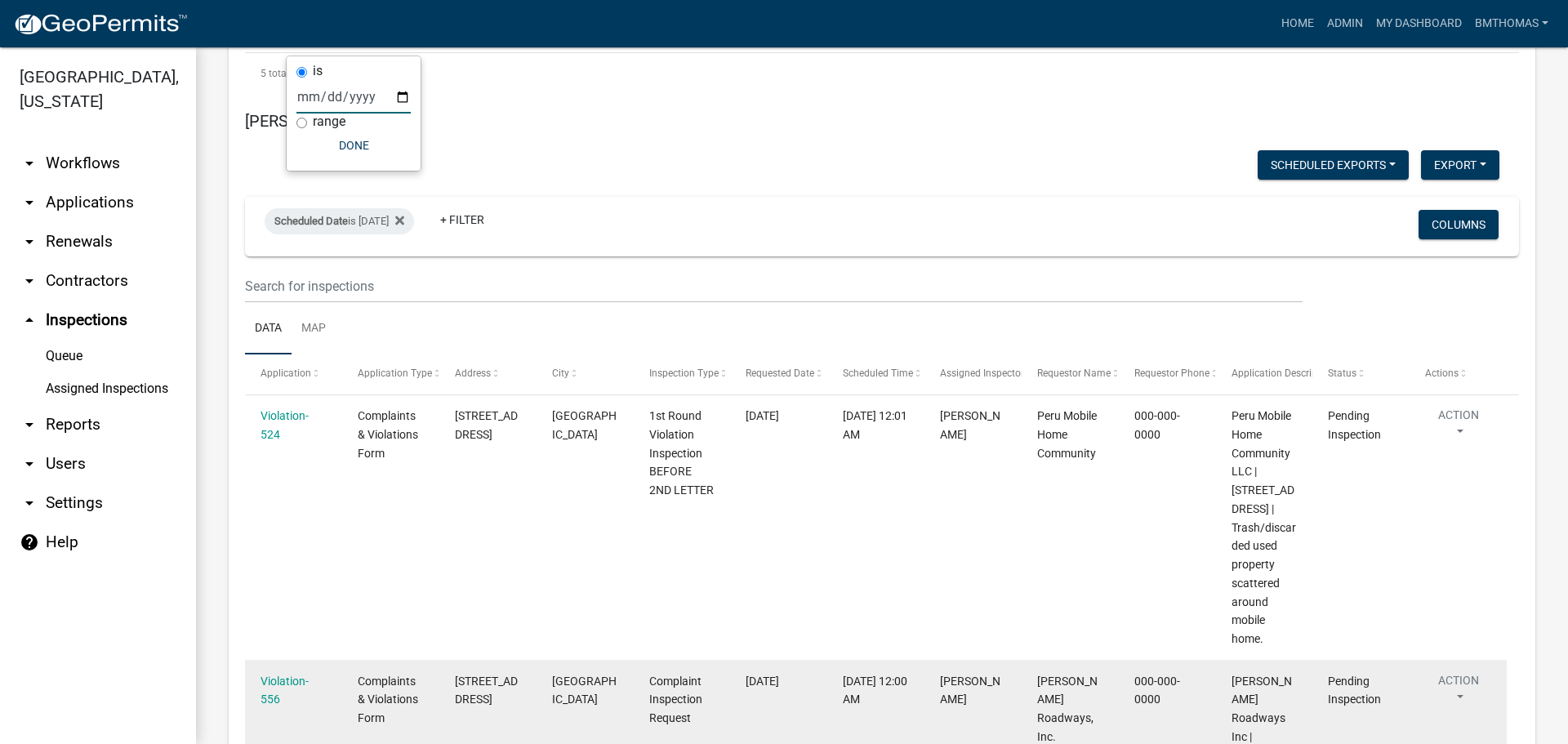
scroll to position [10626, 0]
